Goal: Transaction & Acquisition: Book appointment/travel/reservation

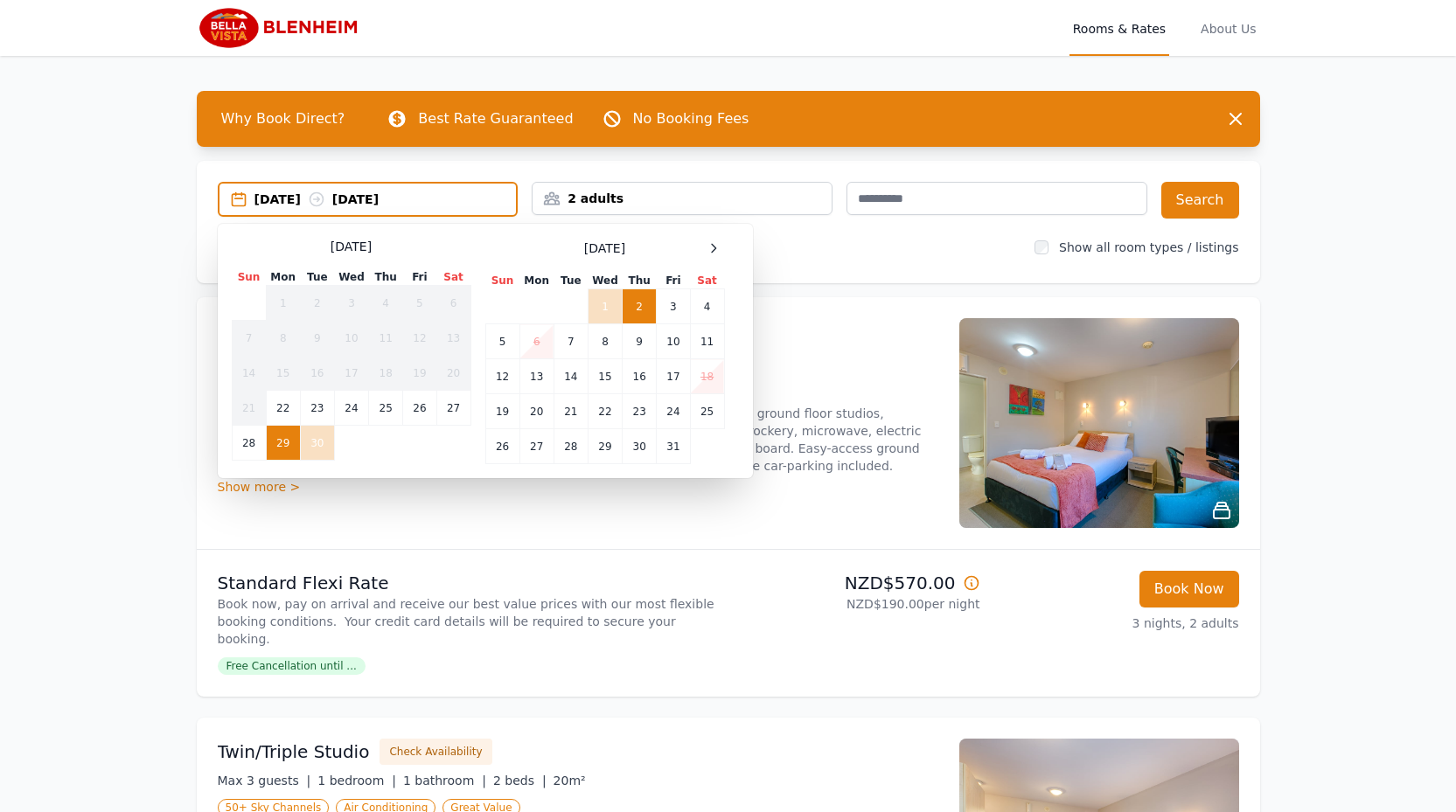
click at [706, 246] on div at bounding box center [714, 248] width 21 height 21
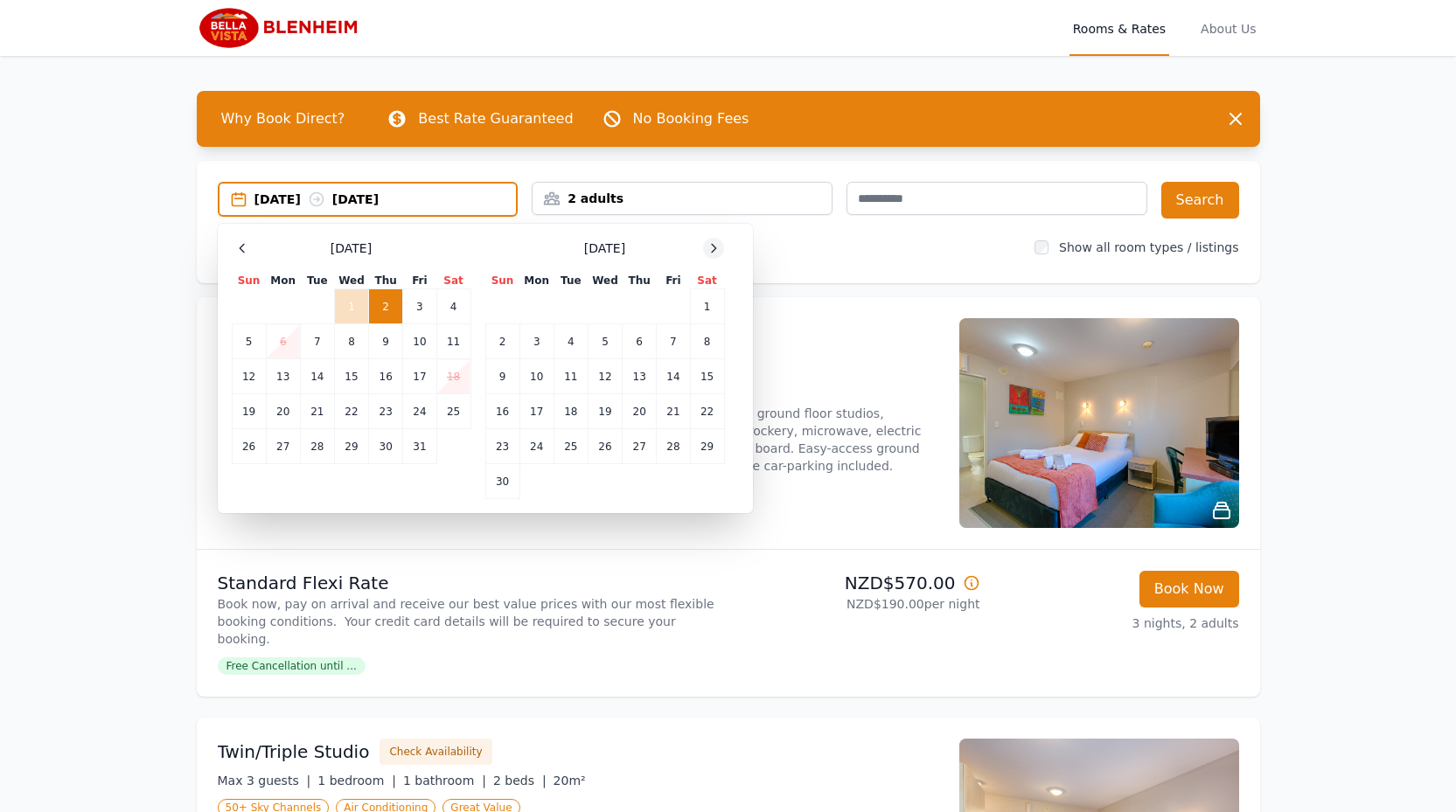
click at [710, 248] on icon at bounding box center [714, 248] width 14 height 14
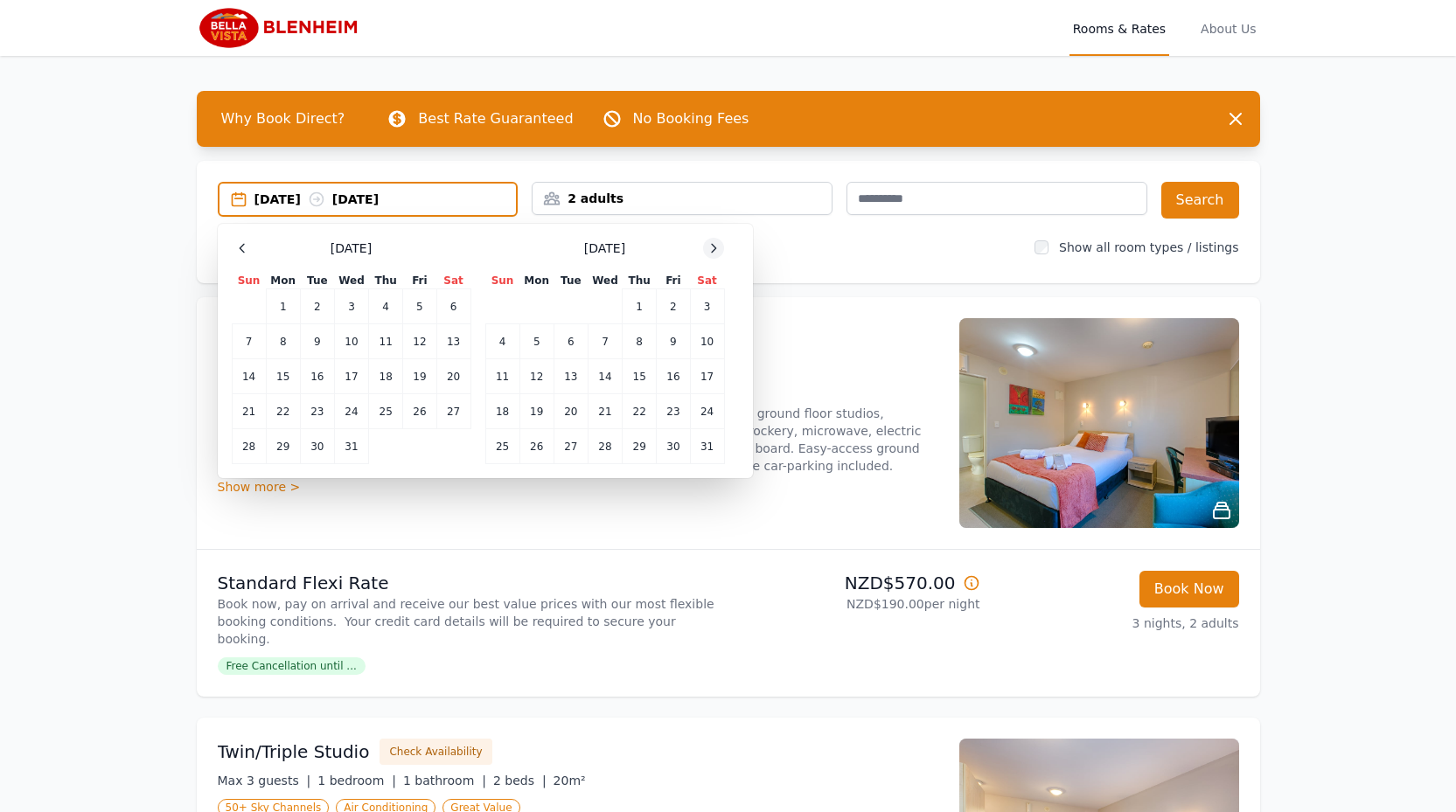
click at [708, 247] on icon at bounding box center [714, 248] width 14 height 14
click at [709, 246] on icon at bounding box center [714, 248] width 14 height 14
click at [539, 344] on td "9" at bounding box center [536, 342] width 34 height 35
click at [575, 338] on td "10" at bounding box center [570, 342] width 34 height 35
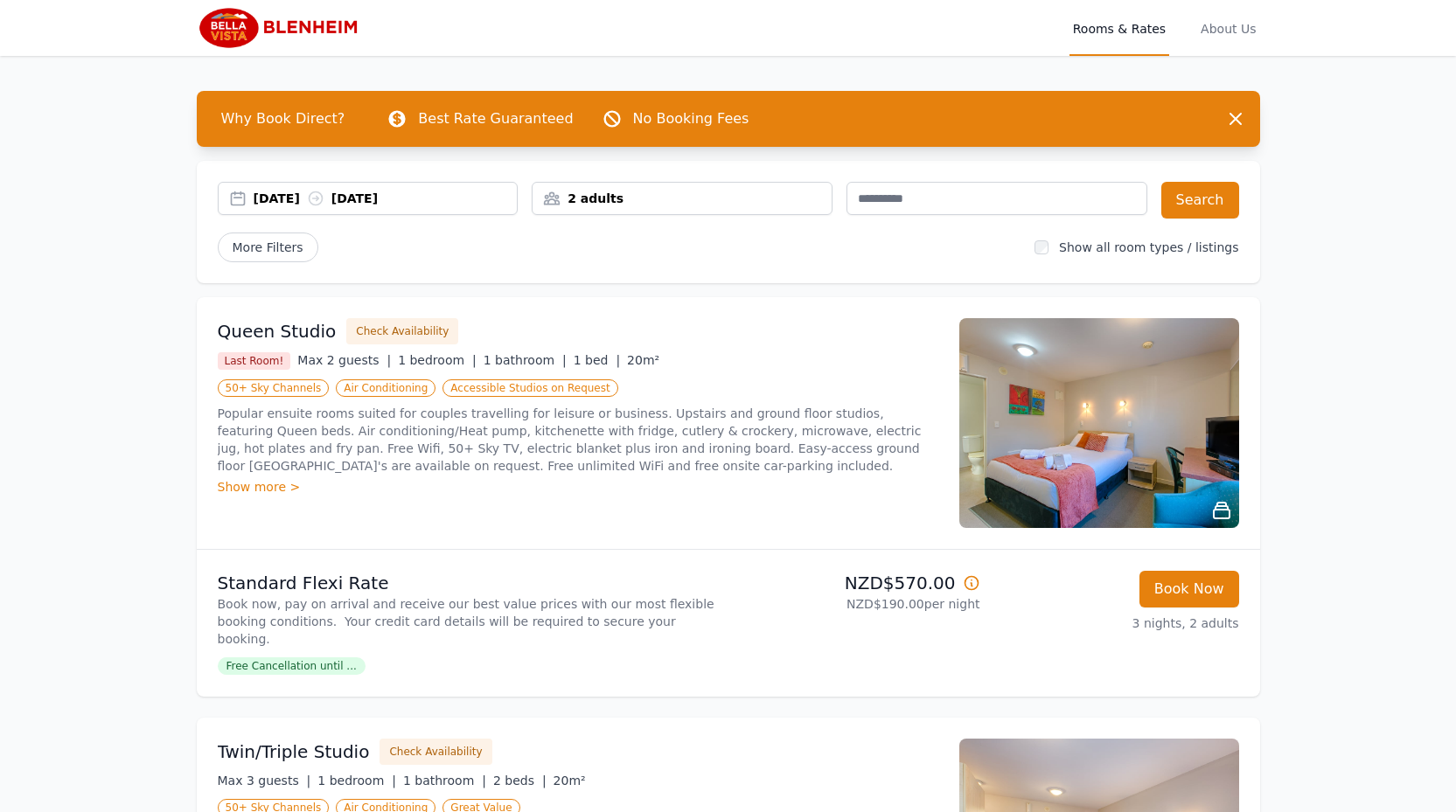
click at [789, 196] on div "2 adults" at bounding box center [682, 198] width 299 height 18
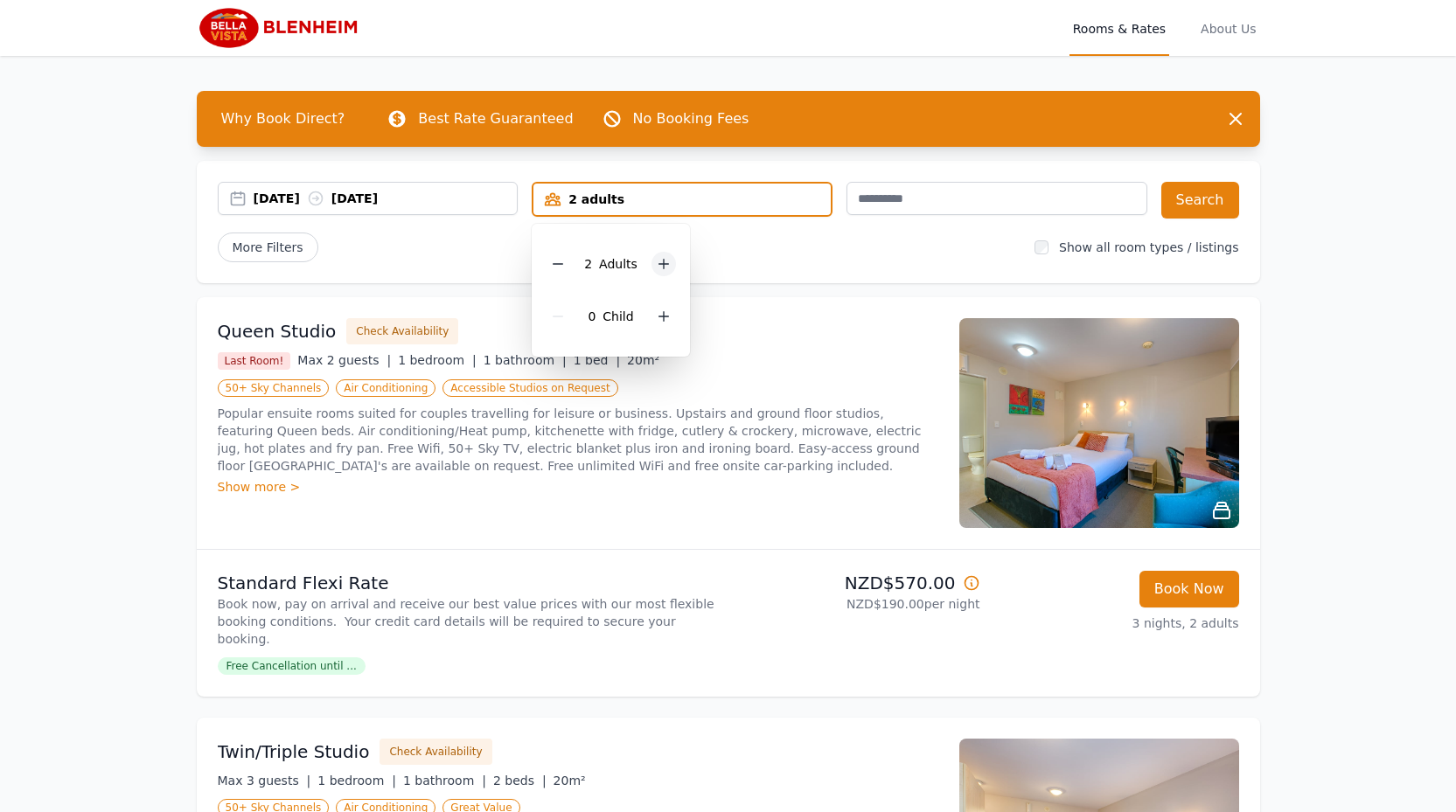
click at [667, 270] on icon at bounding box center [664, 264] width 14 height 14
click at [665, 268] on icon at bounding box center [664, 264] width 14 height 14
click at [1222, 197] on button "Search" at bounding box center [1200, 200] width 78 height 37
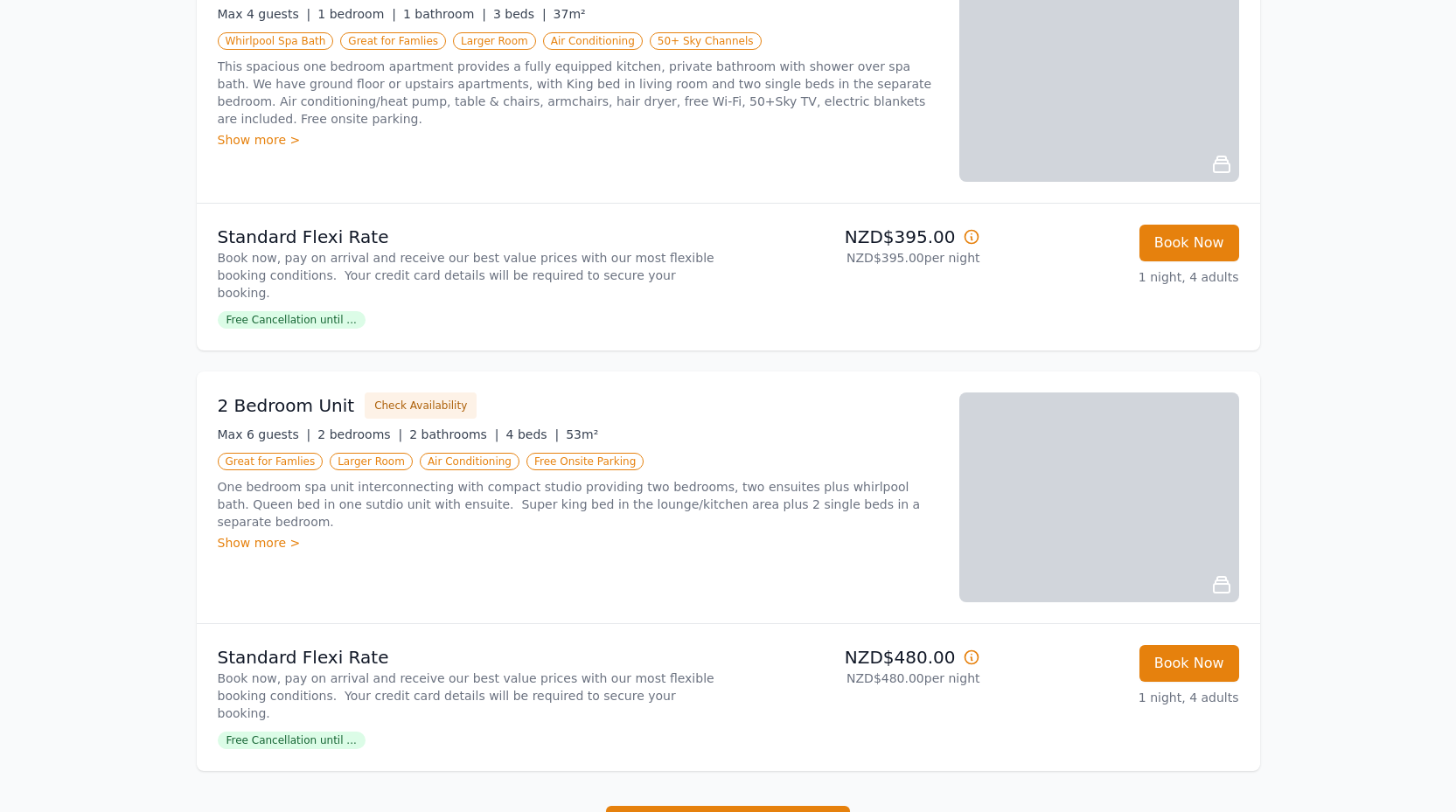
scroll to position [437, 0]
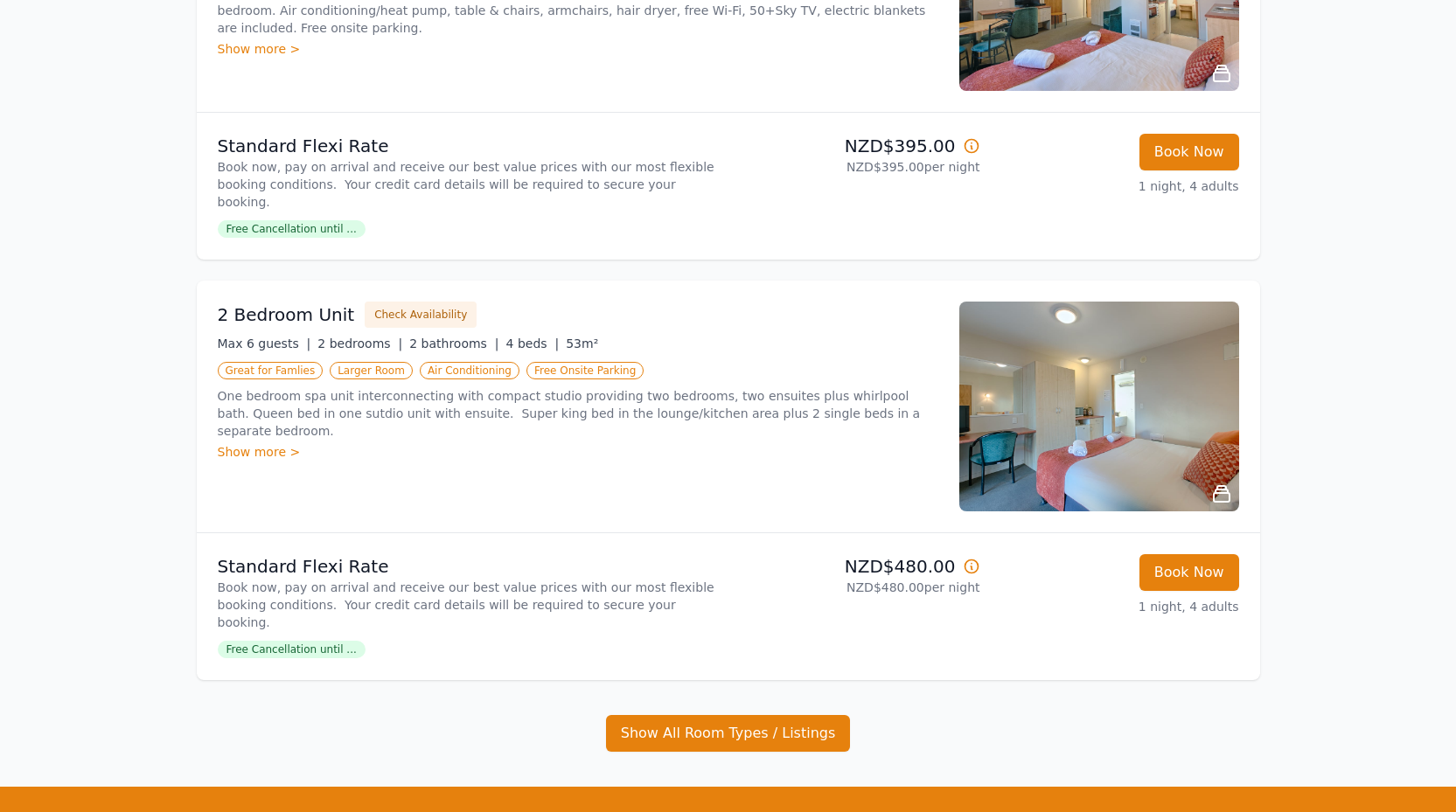
click at [274, 443] on div "Show more >" at bounding box center [578, 452] width 721 height 18
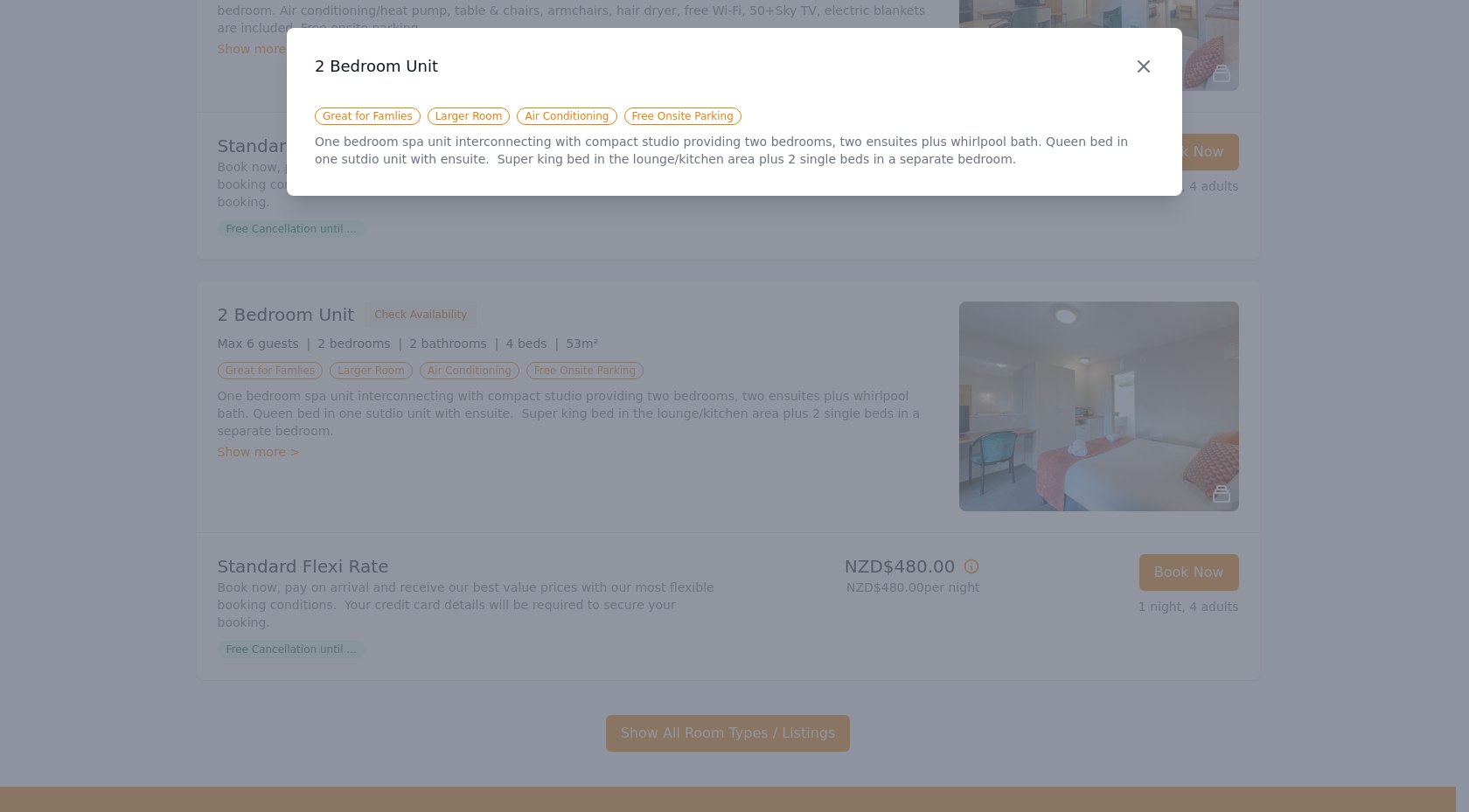
click at [1142, 61] on icon "button" at bounding box center [1144, 67] width 21 height 21
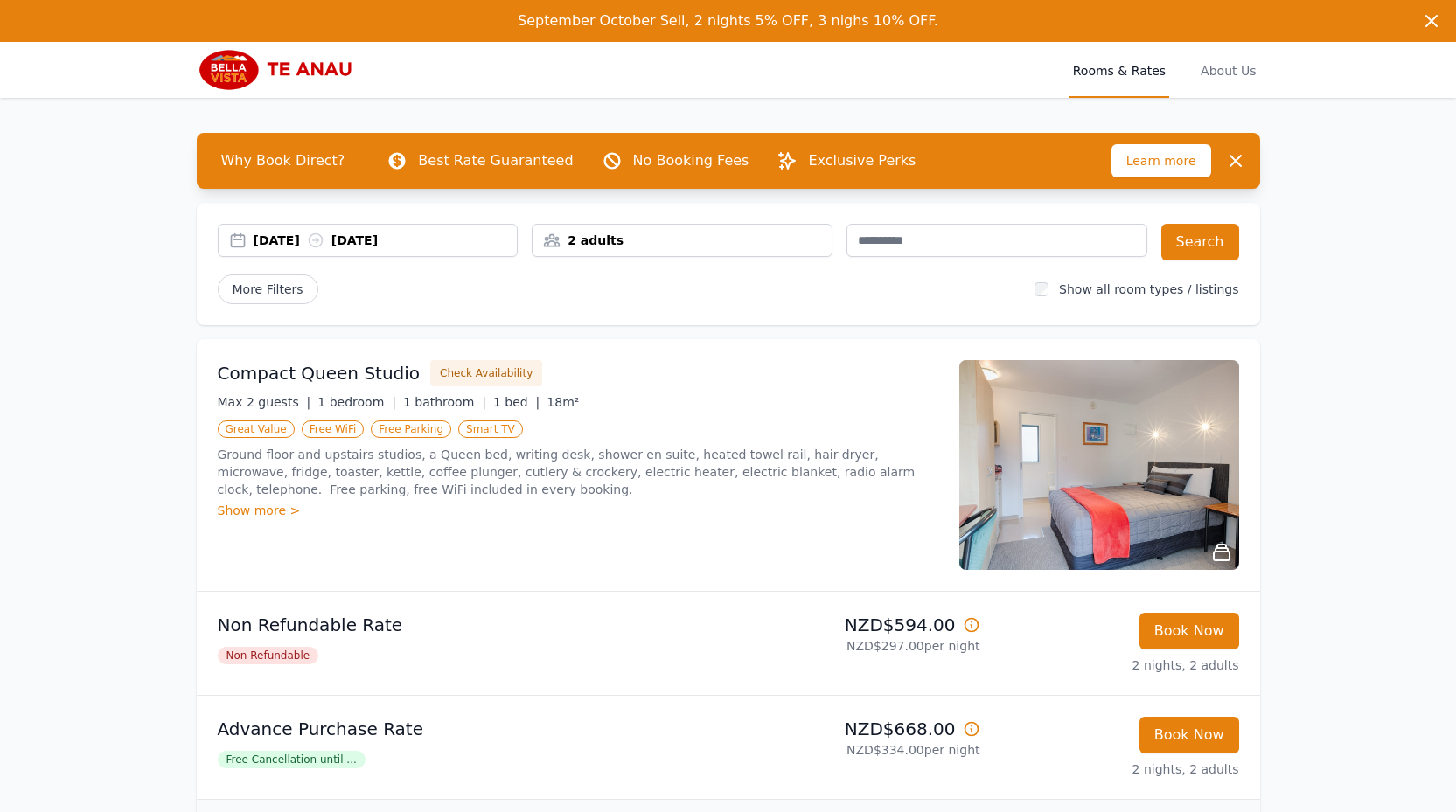
click at [645, 237] on div "2 adults" at bounding box center [682, 240] width 299 height 18
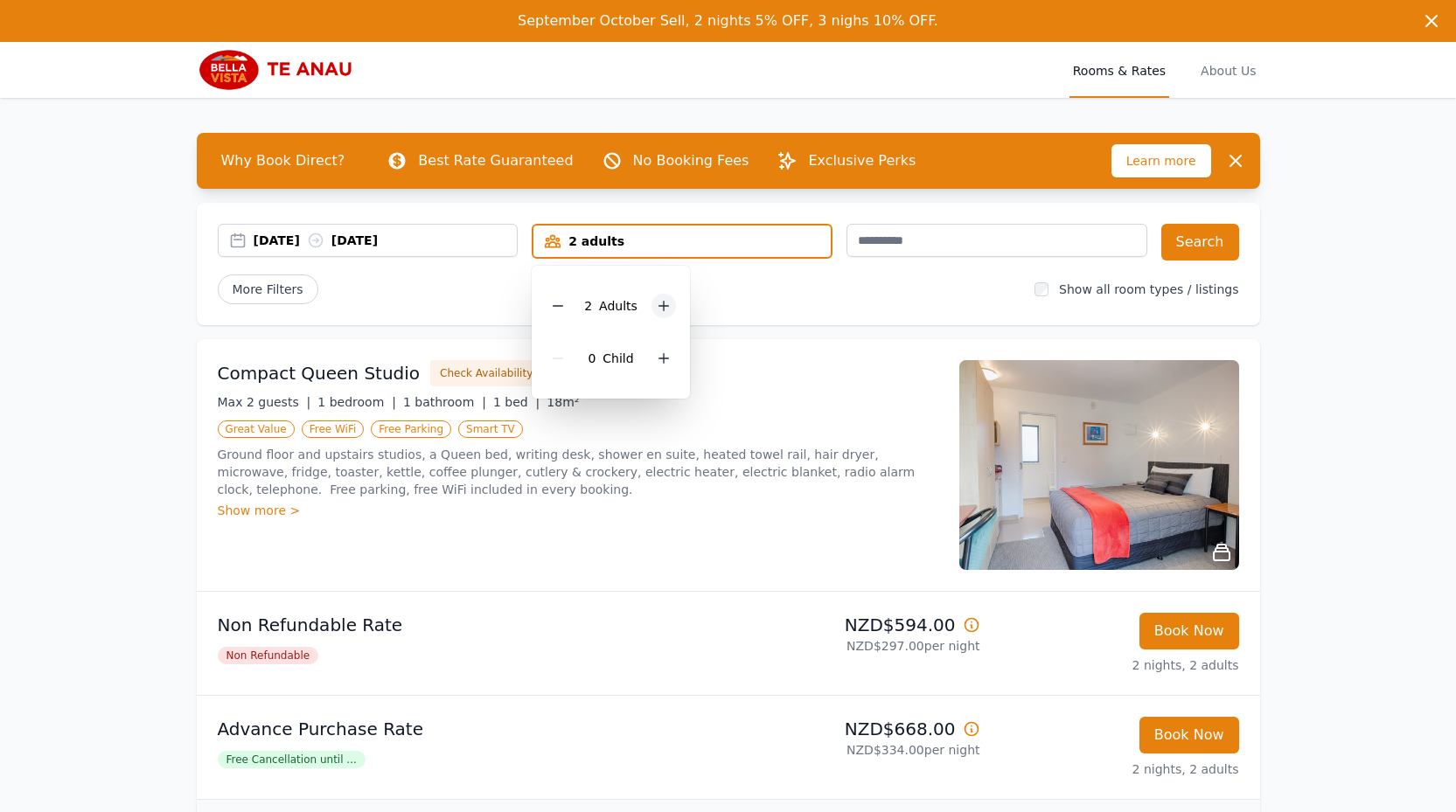
click at [661, 303] on icon at bounding box center [664, 306] width 14 height 14
click at [663, 304] on icon at bounding box center [664, 306] width 14 height 14
click at [1217, 237] on button "Search" at bounding box center [1200, 242] width 78 height 37
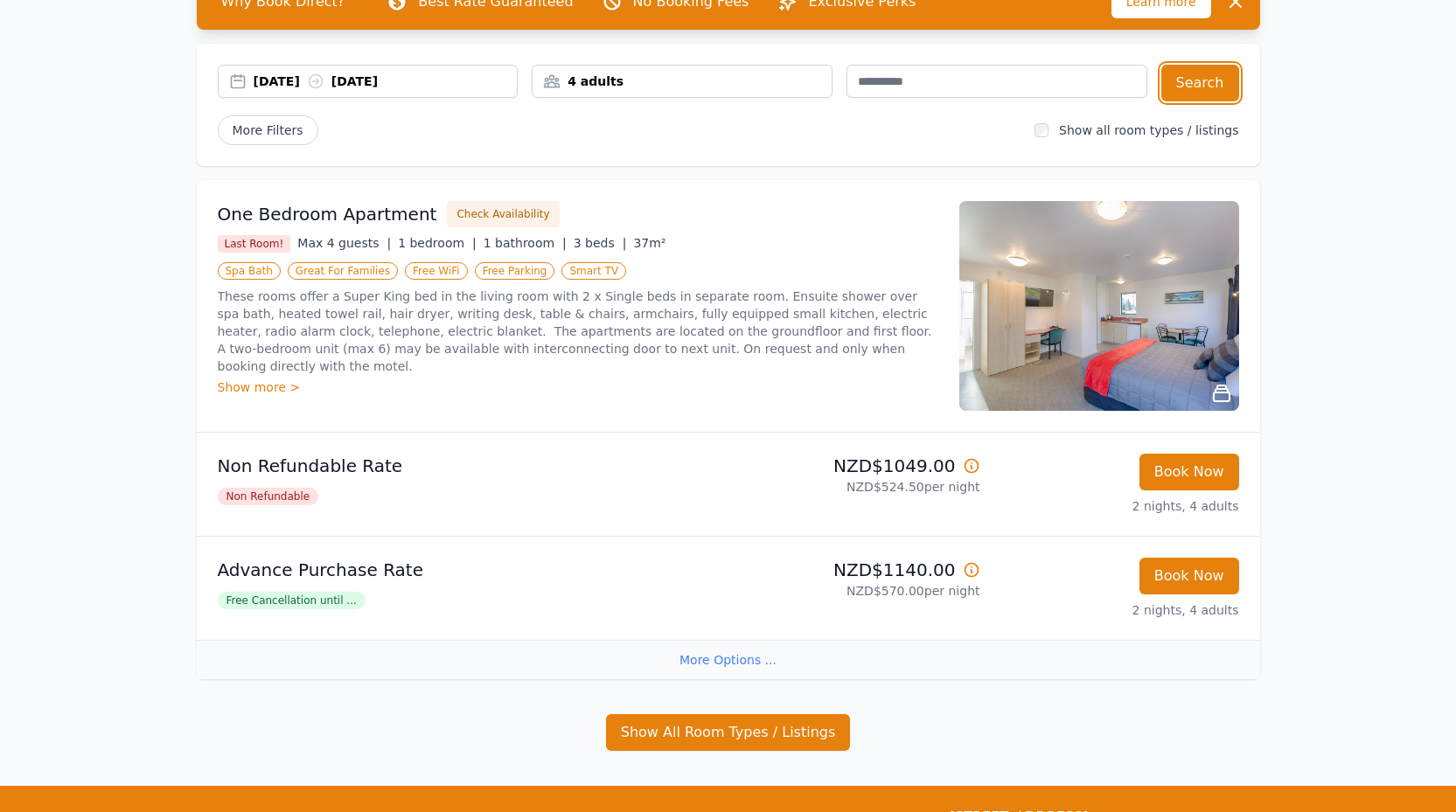
scroll to position [175, 0]
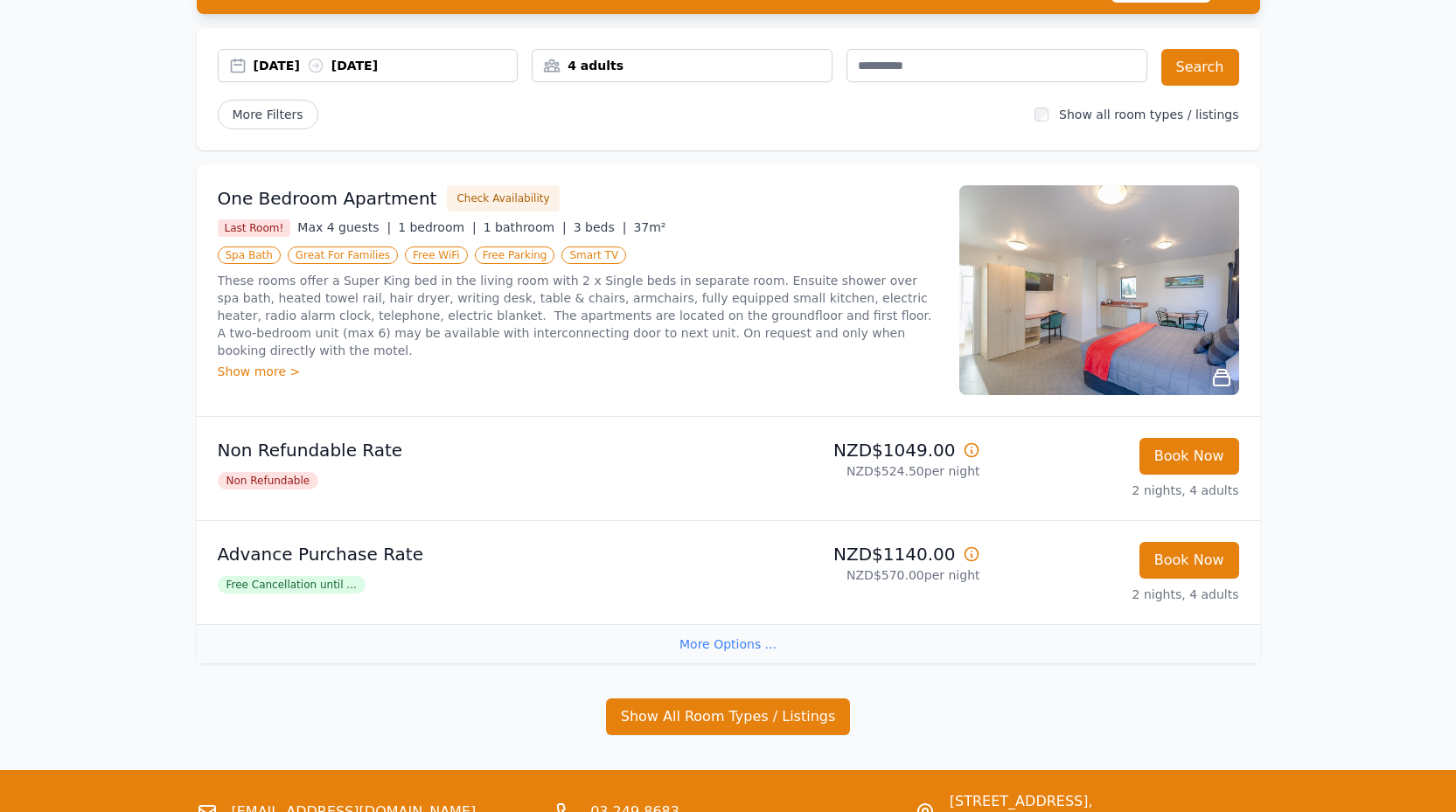
click at [1172, 325] on img at bounding box center [1099, 289] width 280 height 210
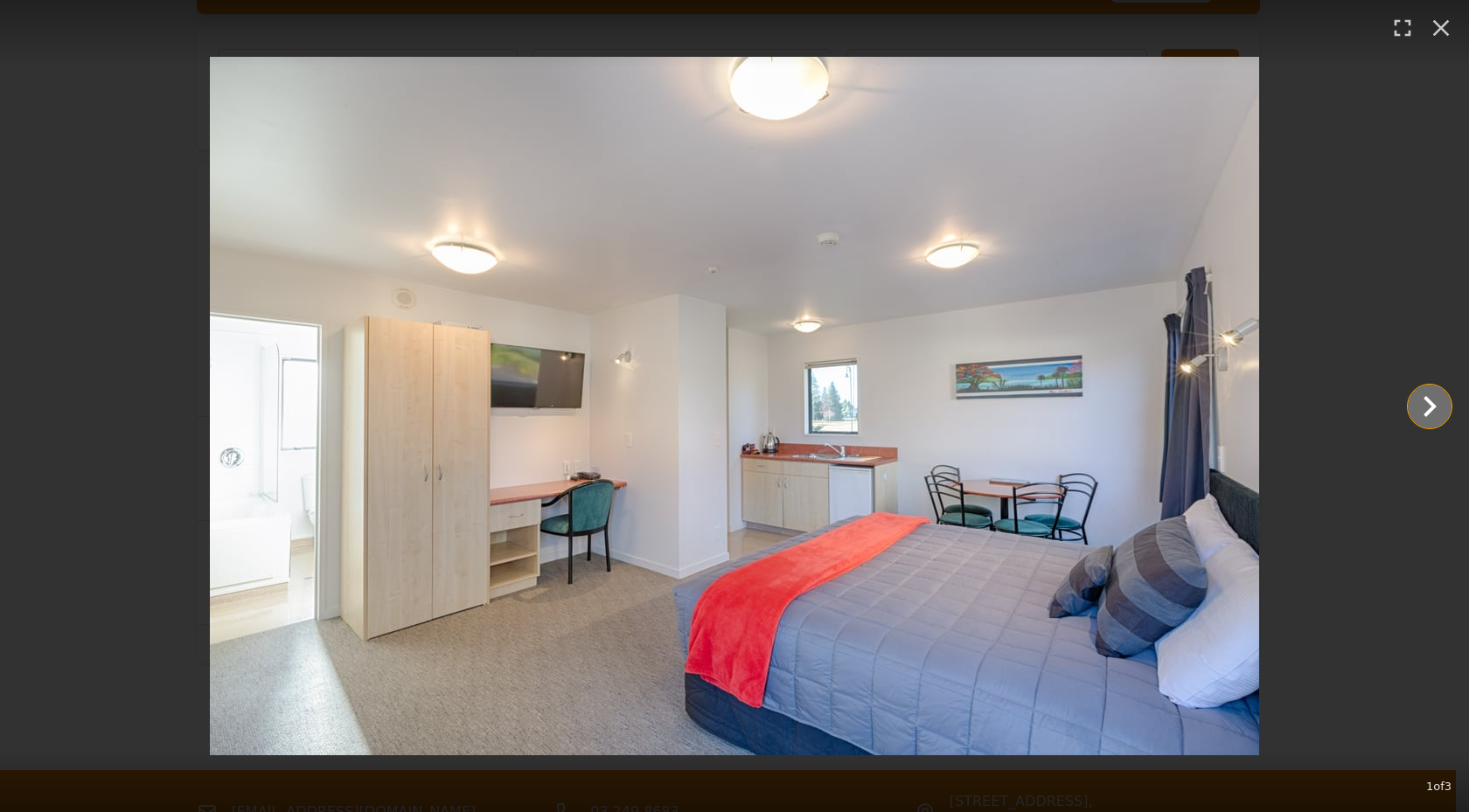
click at [1426, 404] on icon "Show slide 2 of 3" at bounding box center [1430, 407] width 42 height 42
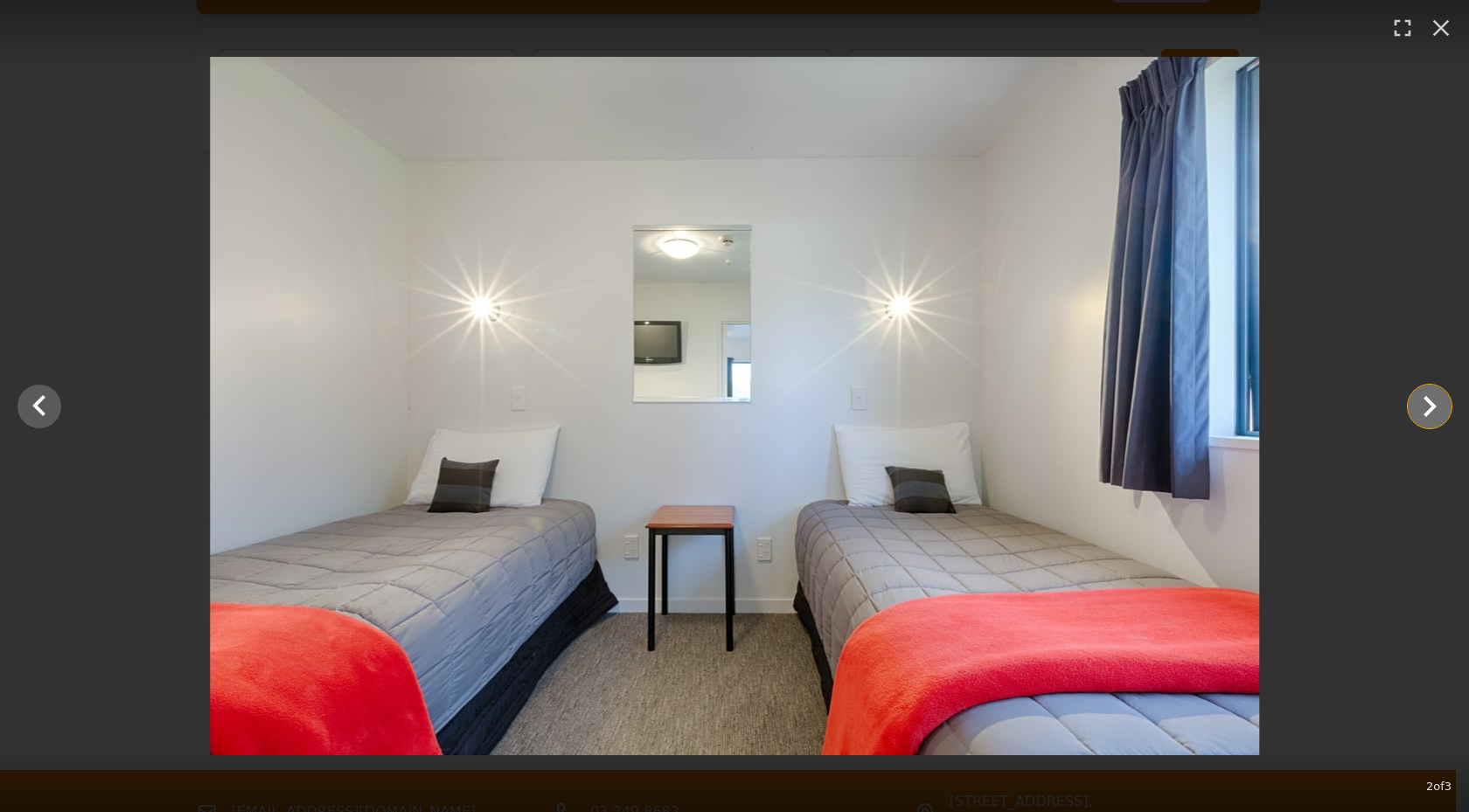
click at [1428, 405] on icon "Show slide 3 of 3" at bounding box center [1430, 407] width 42 height 42
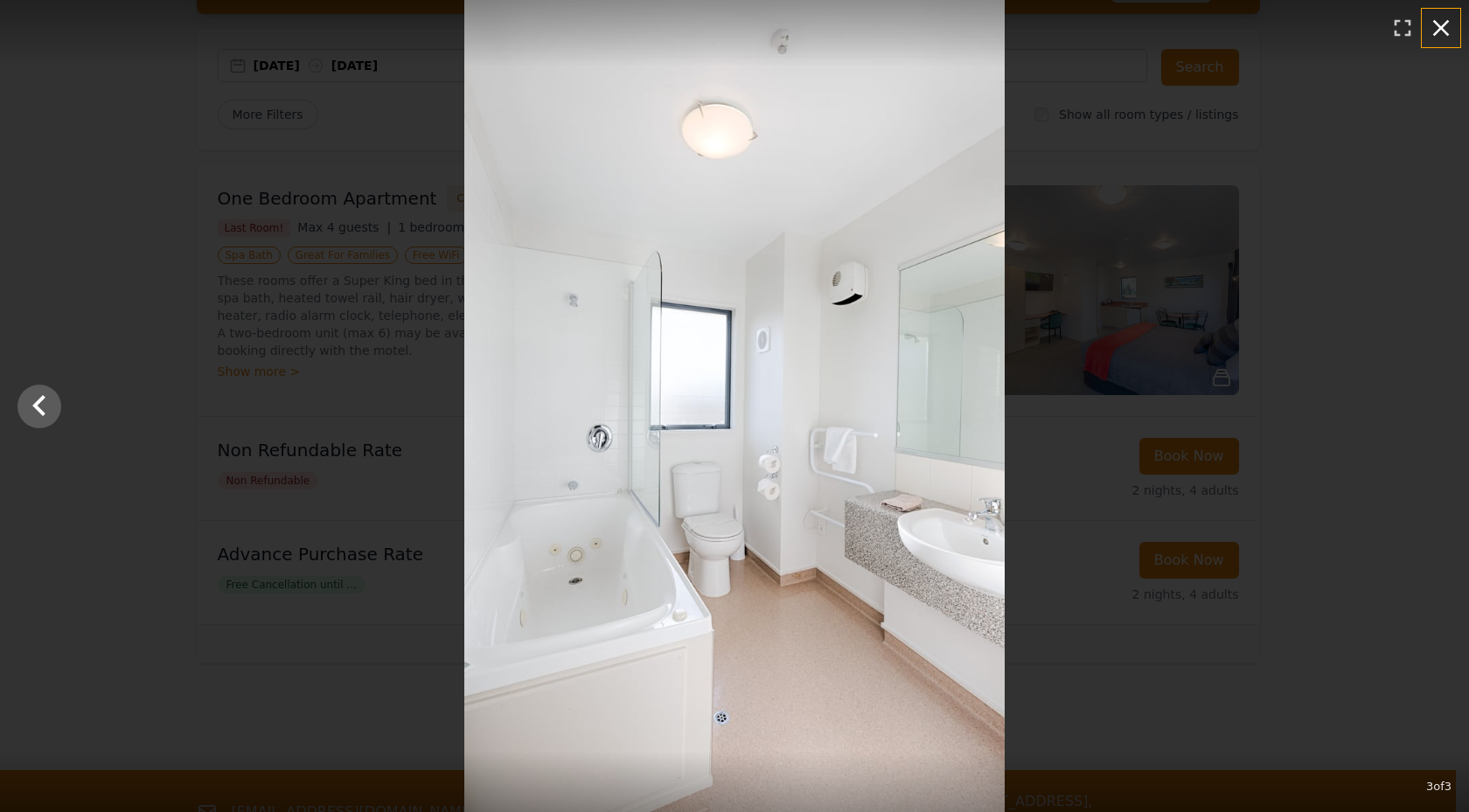
click at [1428, 28] on icon "button" at bounding box center [1441, 28] width 28 height 28
